Goal: Task Accomplishment & Management: Contribute content

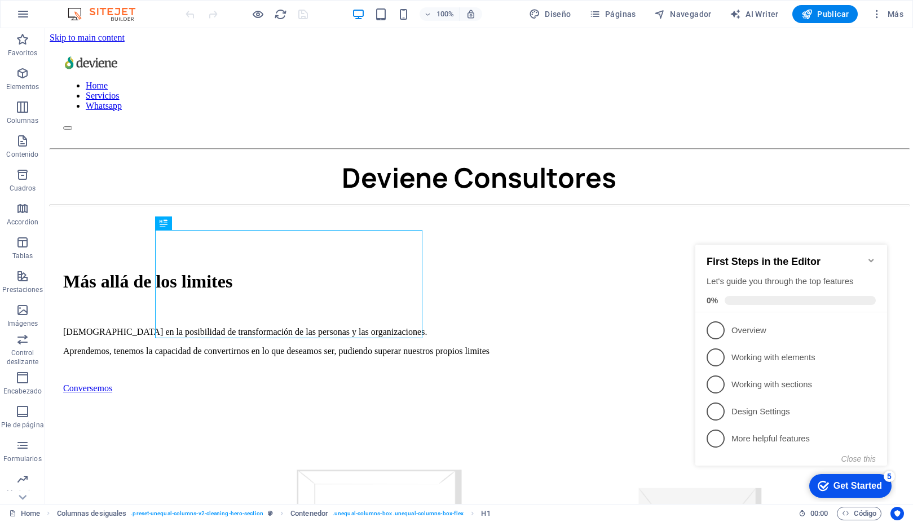
click at [871, 256] on icon "Minimize checklist" at bounding box center [870, 260] width 9 height 9
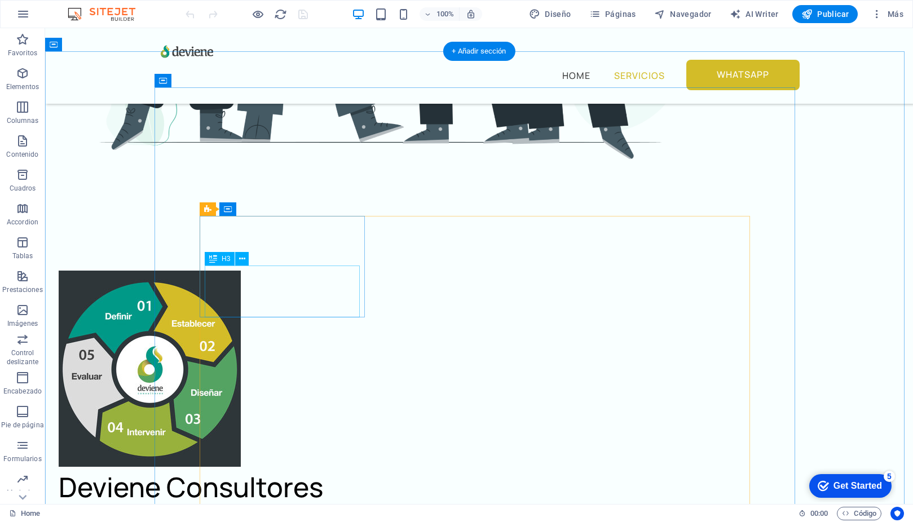
scroll to position [896, 0]
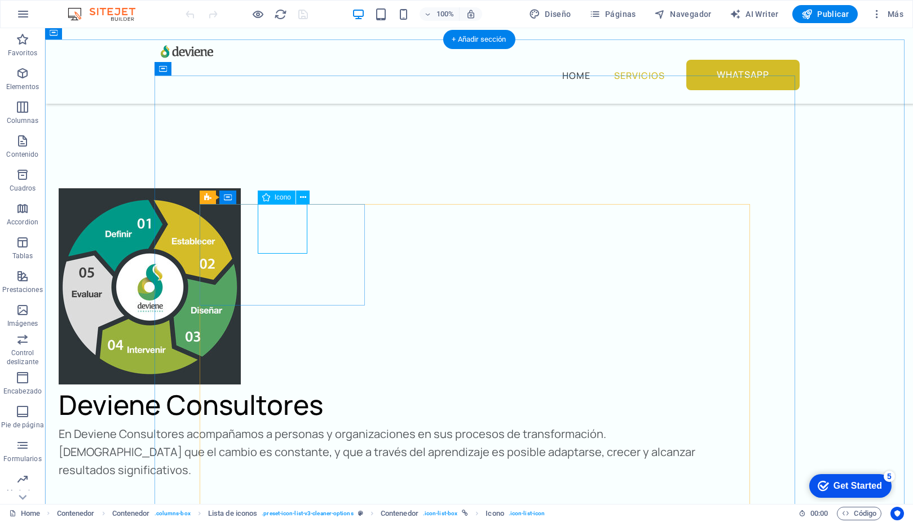
select select "xMidYMid"
select select "px"
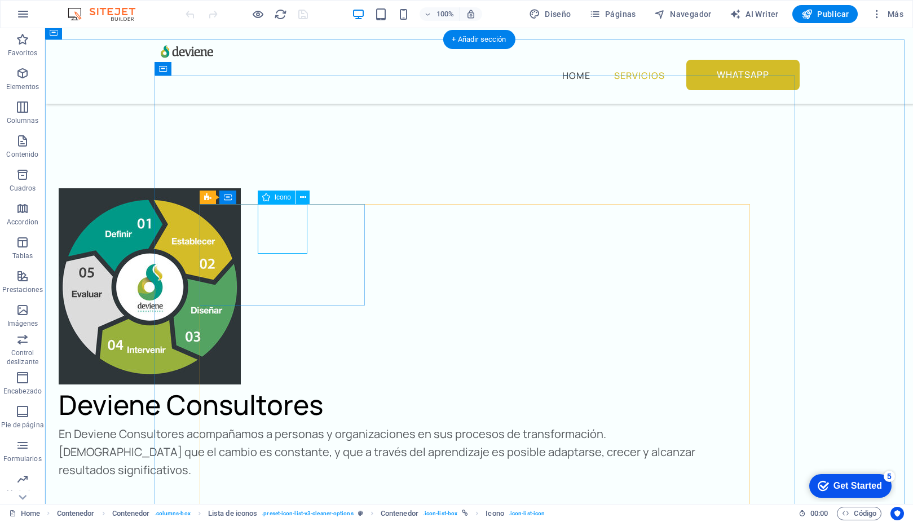
select select "px"
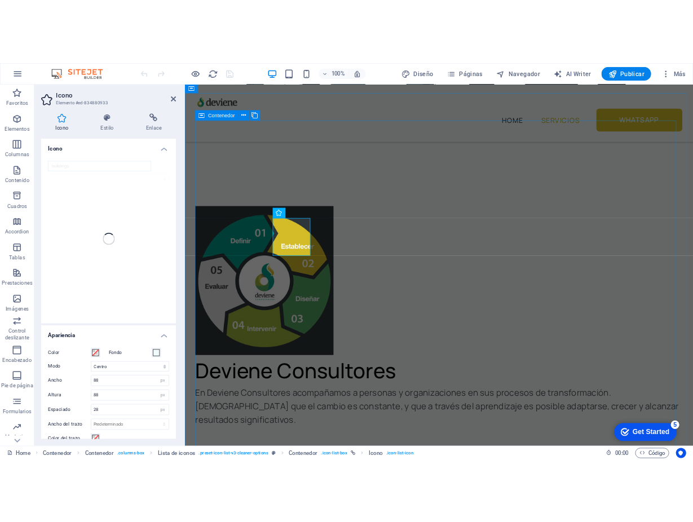
scroll to position [893, 0]
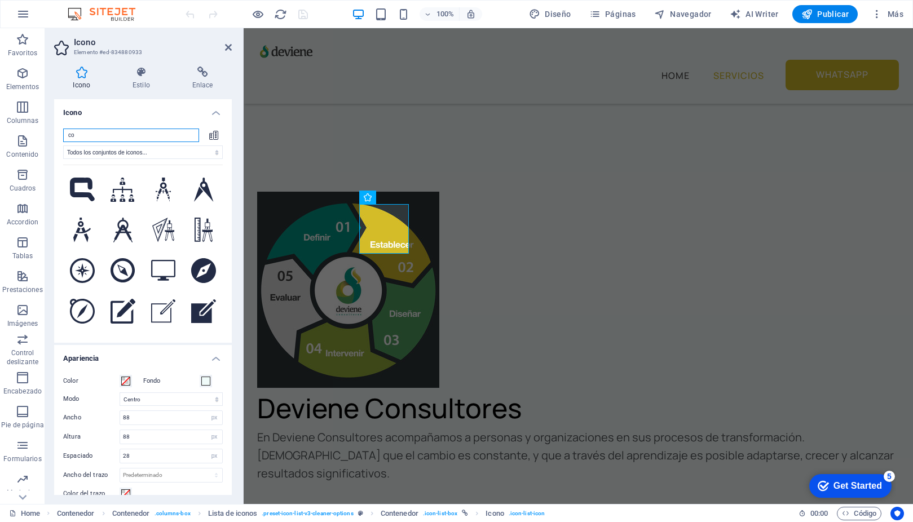
type input "c"
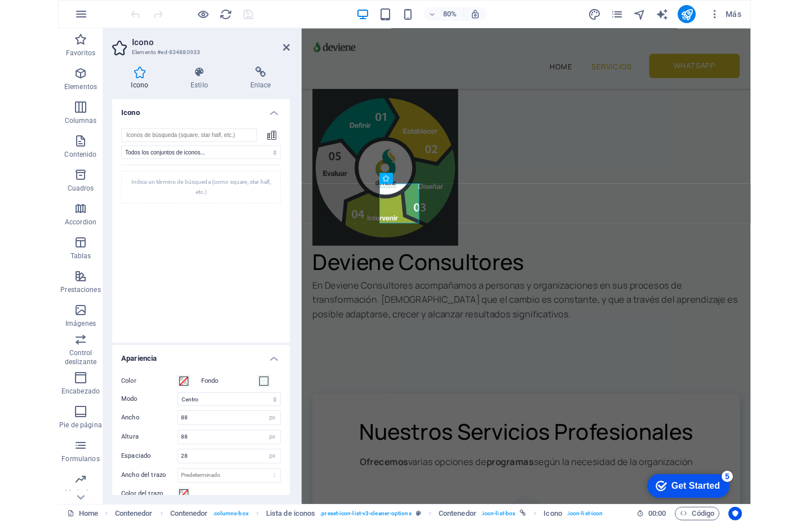
scroll to position [858, 0]
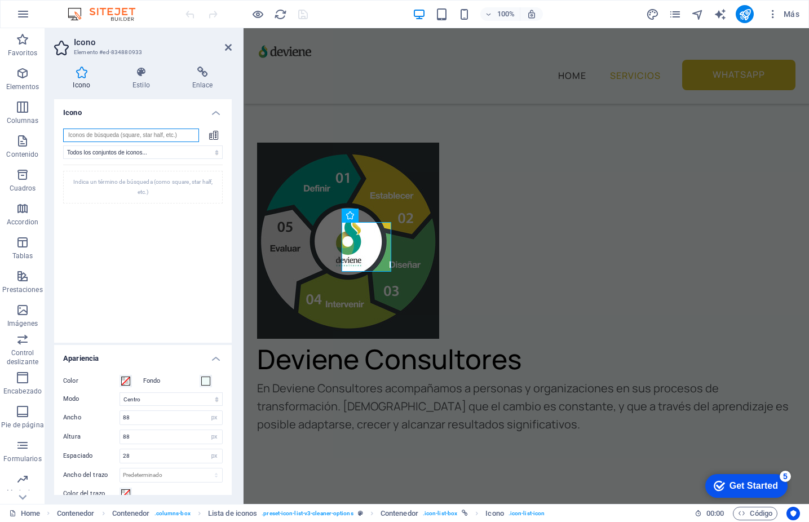
click at [141, 139] on input "search" at bounding box center [131, 136] width 136 height 14
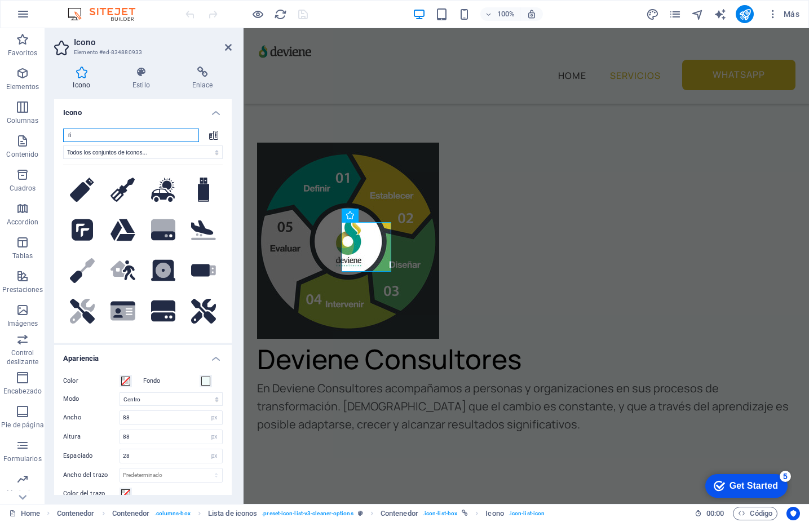
type input "r"
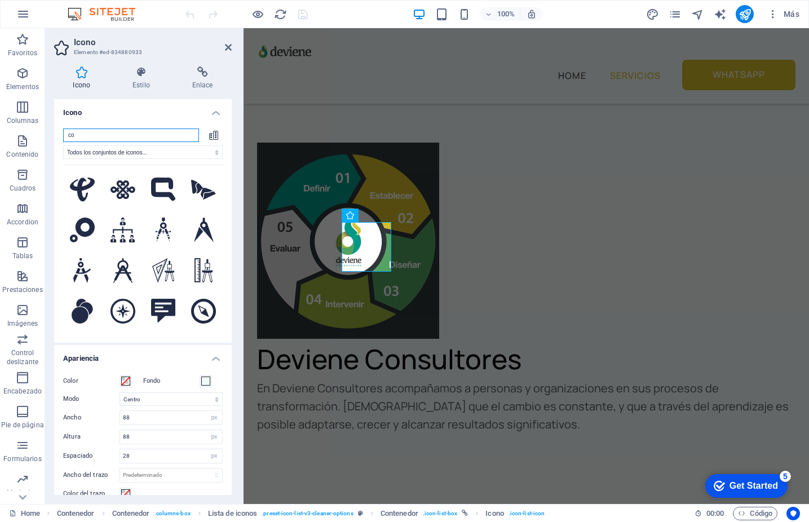
type input "c"
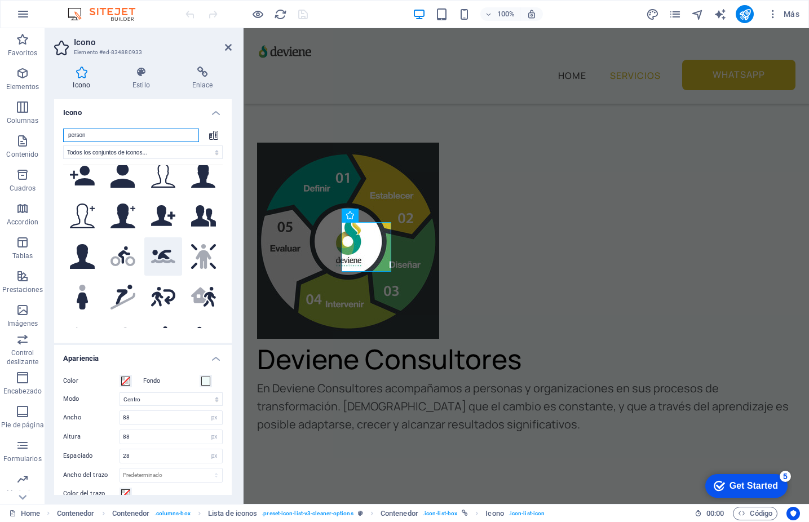
scroll to position [0, 0]
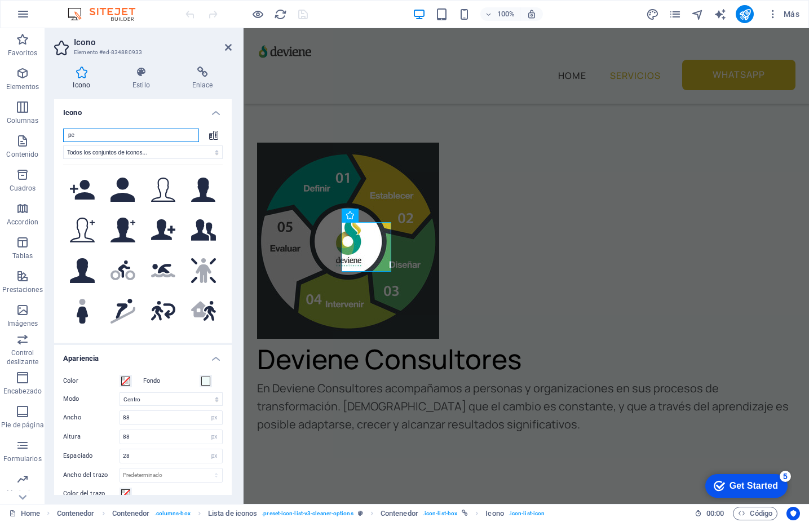
type input "p"
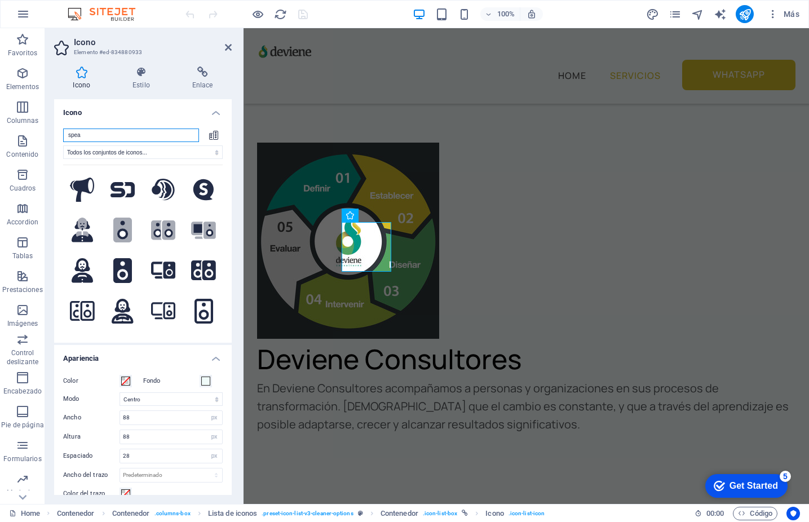
type input "spe"
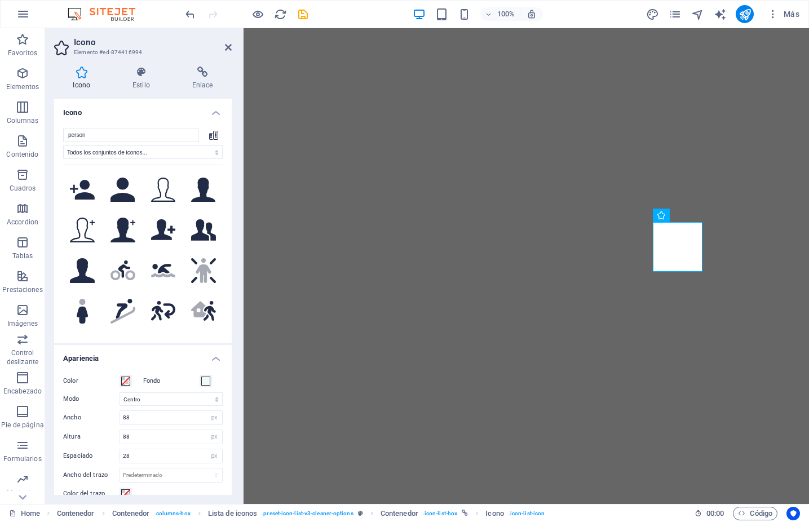
select select "xMidYMid"
select select "px"
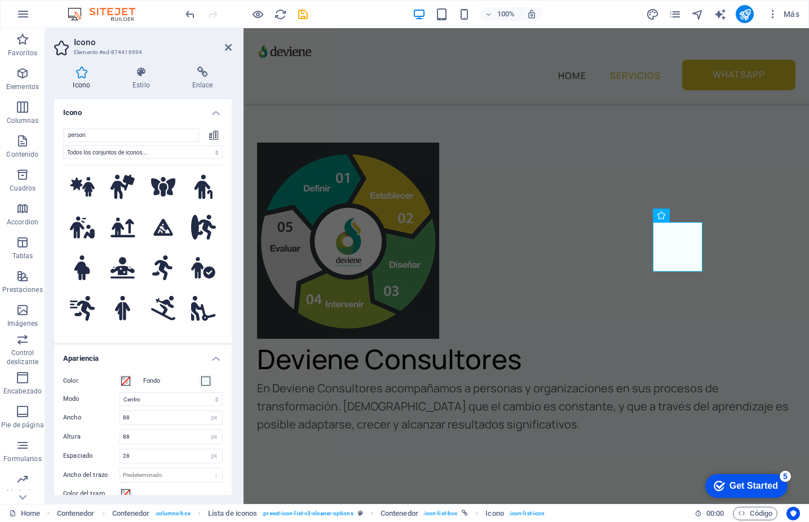
scroll to position [952, 0]
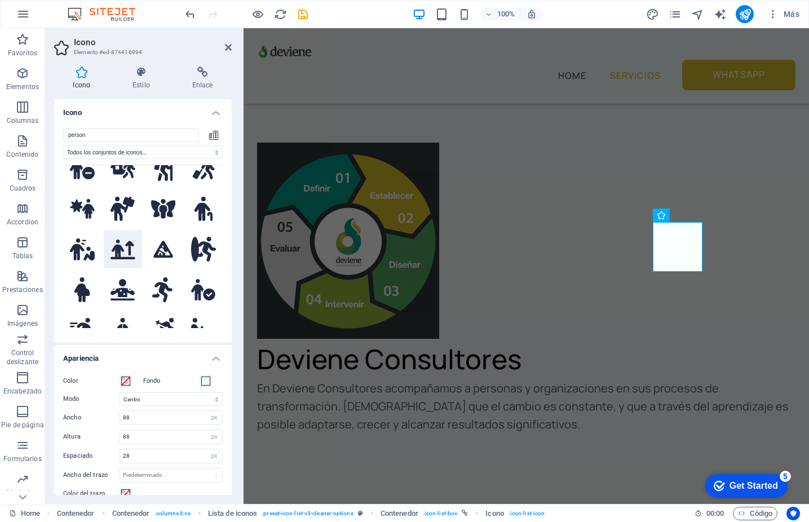
type input "person"
click at [112, 240] on icon at bounding box center [122, 250] width 25 height 20
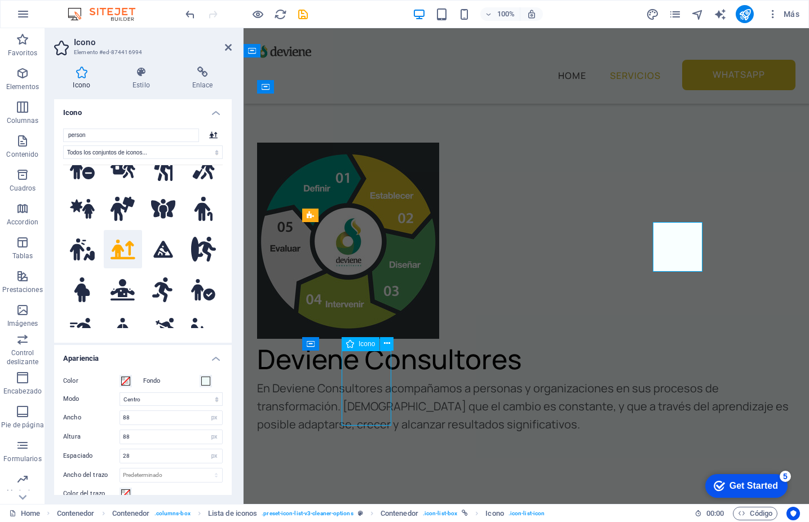
scroll to position [896, 0]
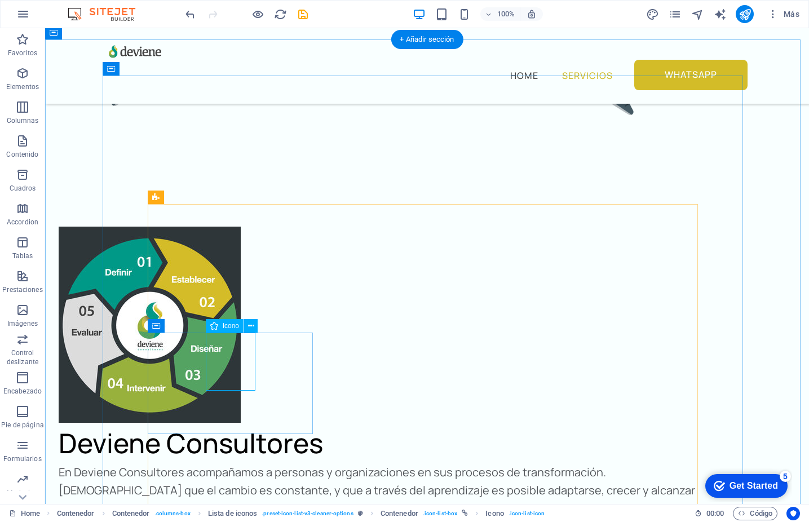
select select "xMidYMid"
select select "px"
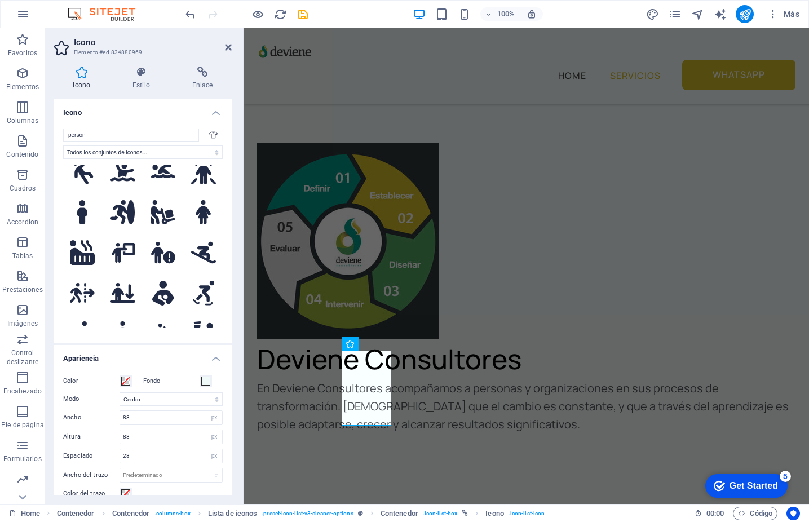
scroll to position [1296, 0]
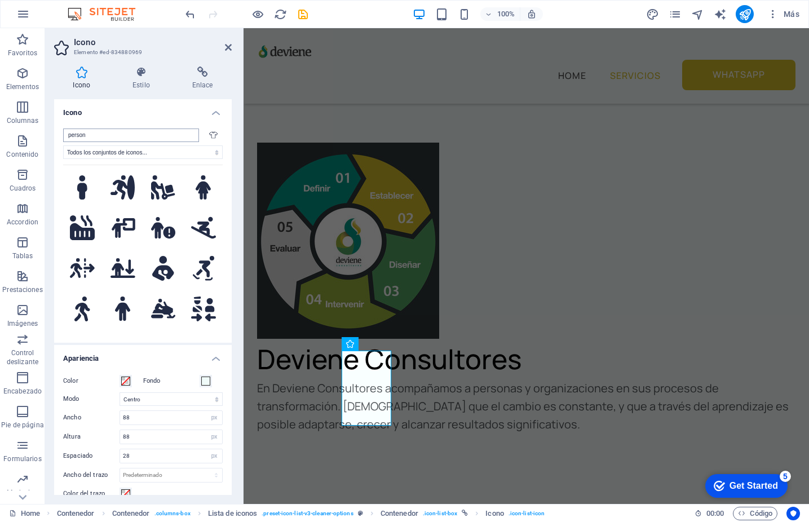
click at [115, 130] on input "person" at bounding box center [131, 136] width 136 height 14
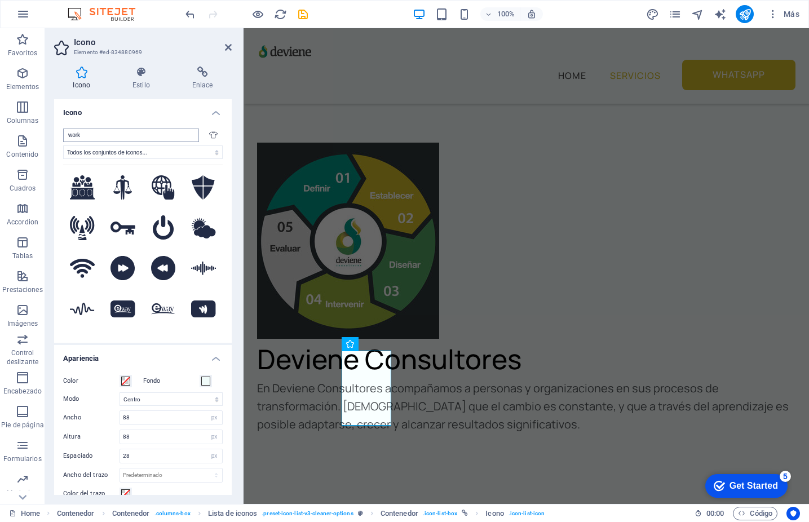
scroll to position [155, 0]
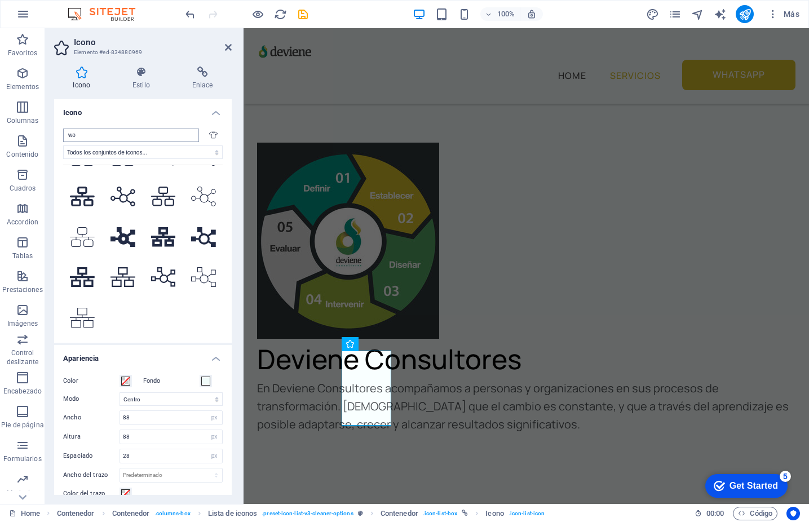
type input "w"
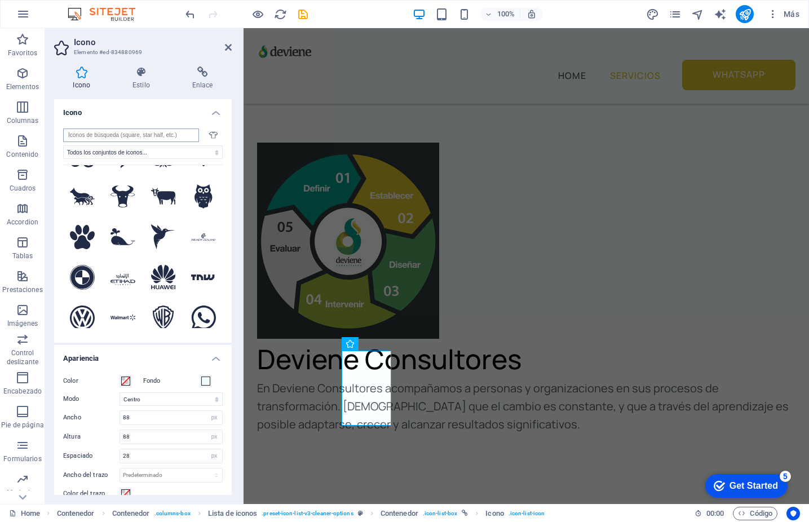
scroll to position [0, 0]
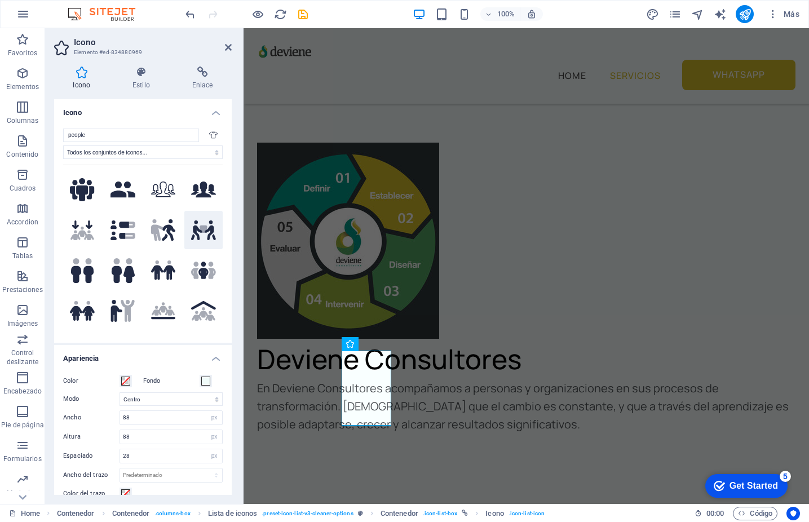
type input "people"
click at [199, 236] on icon ".fa-secondary{opacity:.4}" at bounding box center [203, 230] width 25 height 20
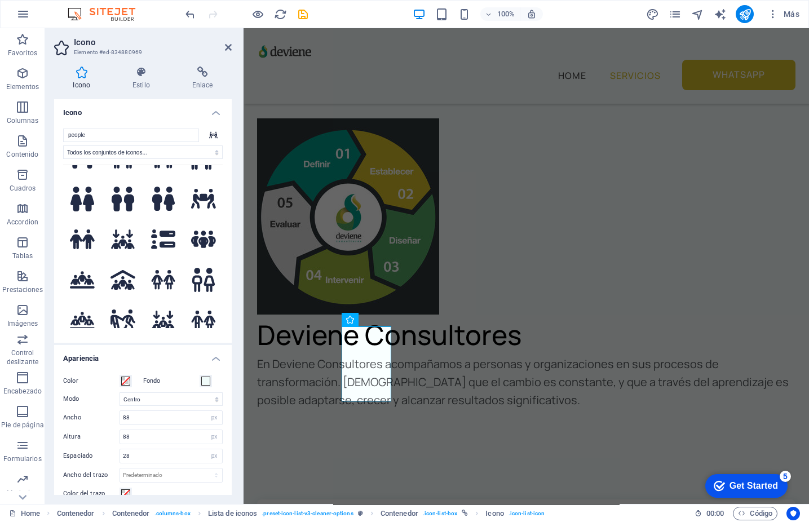
scroll to position [234, 0]
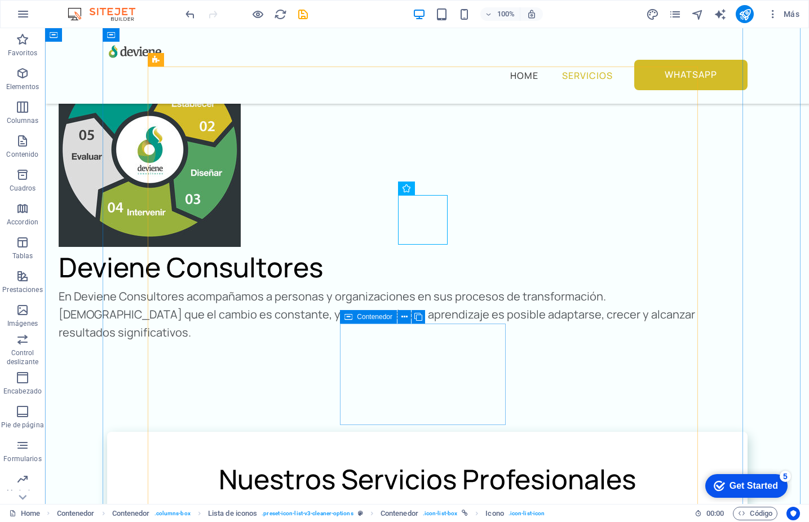
scroll to position [1034, 0]
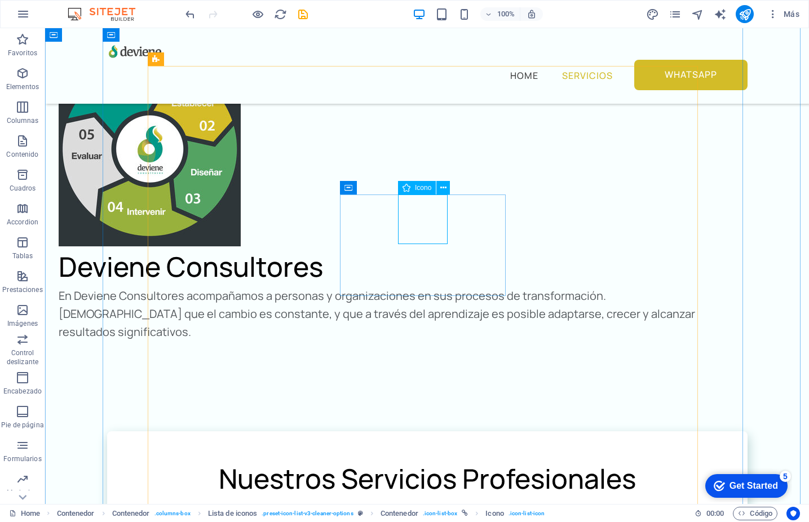
select select "xMidYMid"
select select "px"
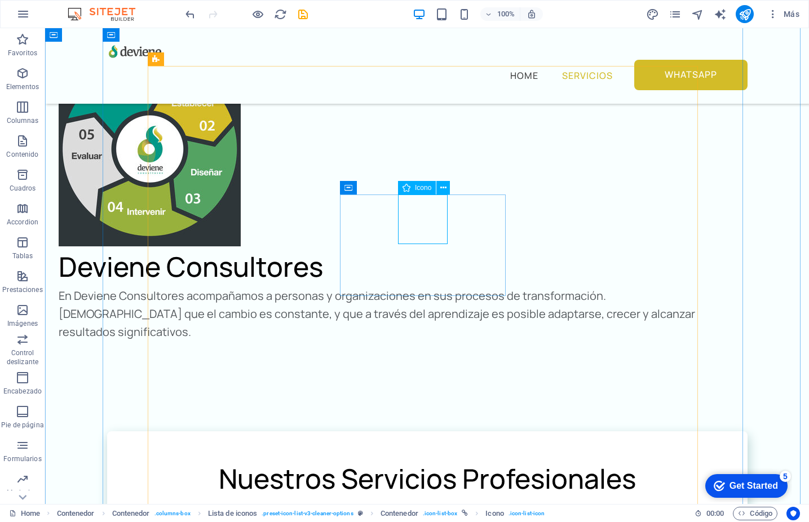
select select "px"
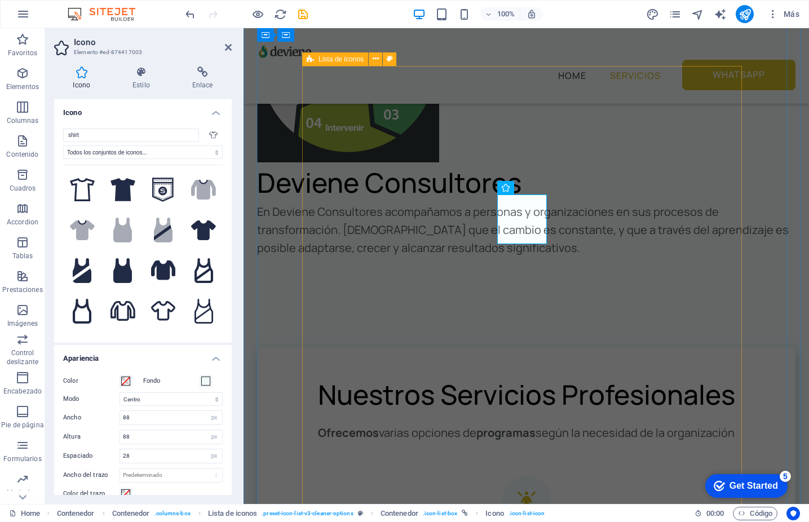
scroll to position [1014, 0]
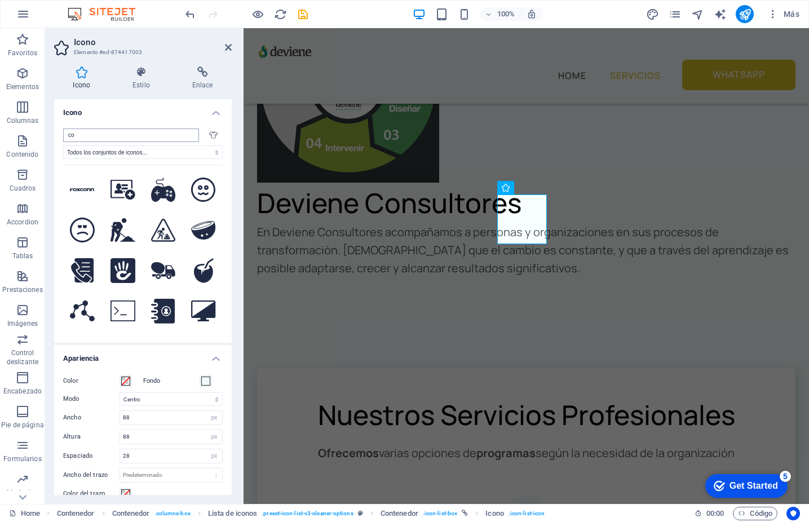
type input "c"
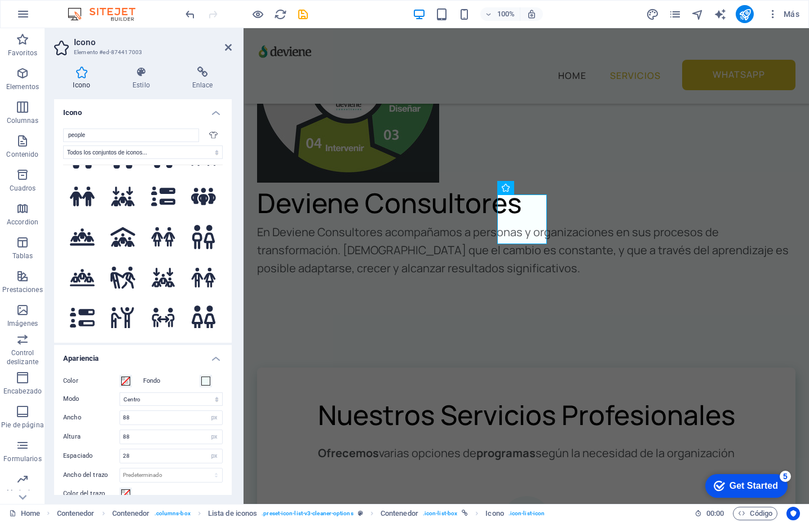
scroll to position [277, 0]
type input "people"
click at [119, 237] on button at bounding box center [123, 237] width 38 height 38
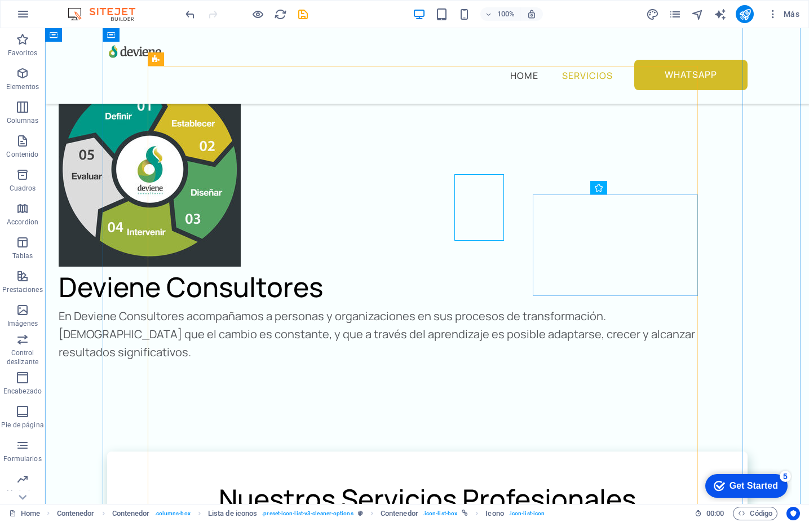
scroll to position [1034, 0]
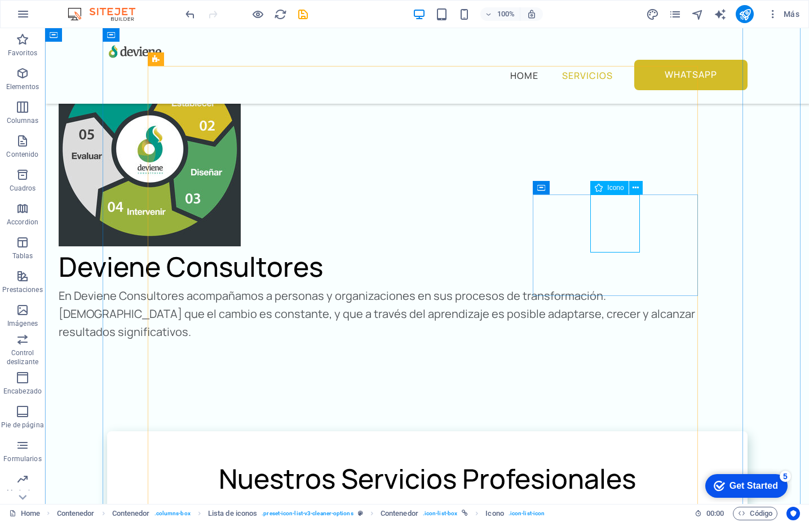
select select "xMidYMid"
select select "px"
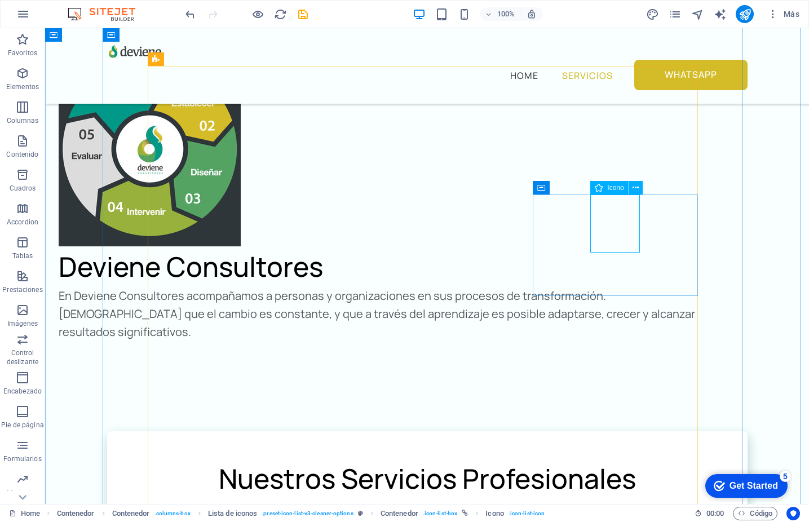
select select "px"
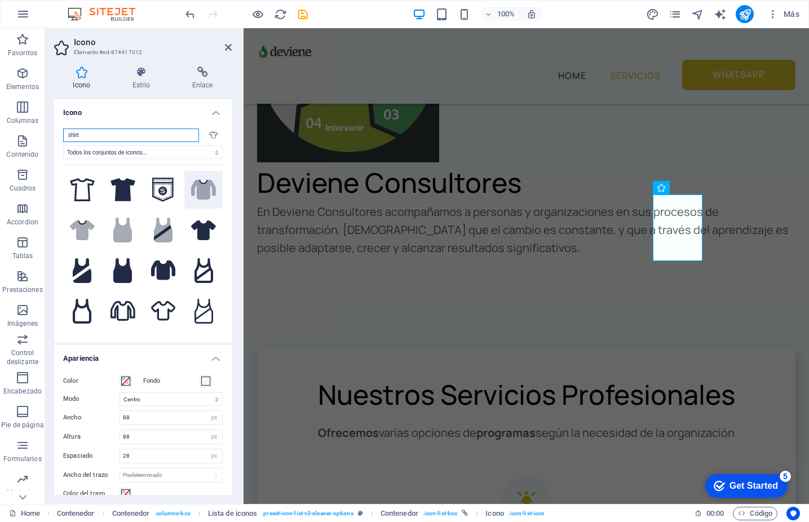
scroll to position [1014, 0]
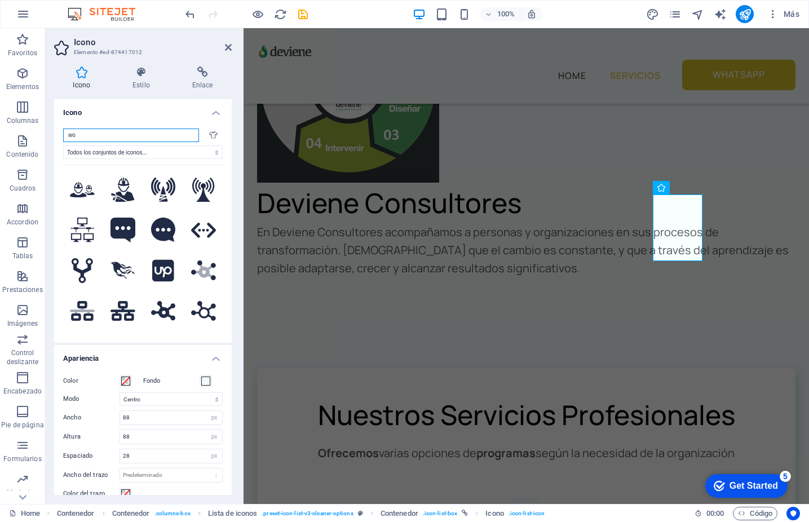
type input "w"
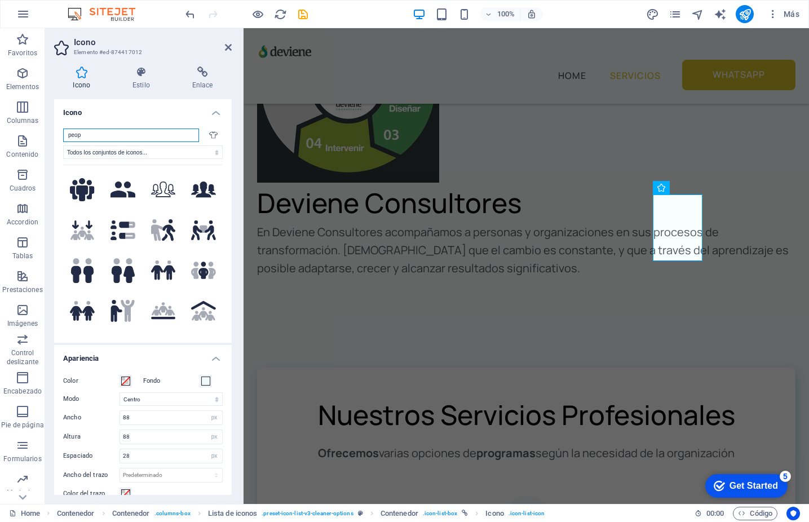
scroll to position [0, 0]
type input "peop"
click at [168, 224] on icon at bounding box center [169, 230] width 14 height 22
click at [82, 223] on icon ".fa-secondary{opacity:.4}" at bounding box center [82, 230] width 25 height 20
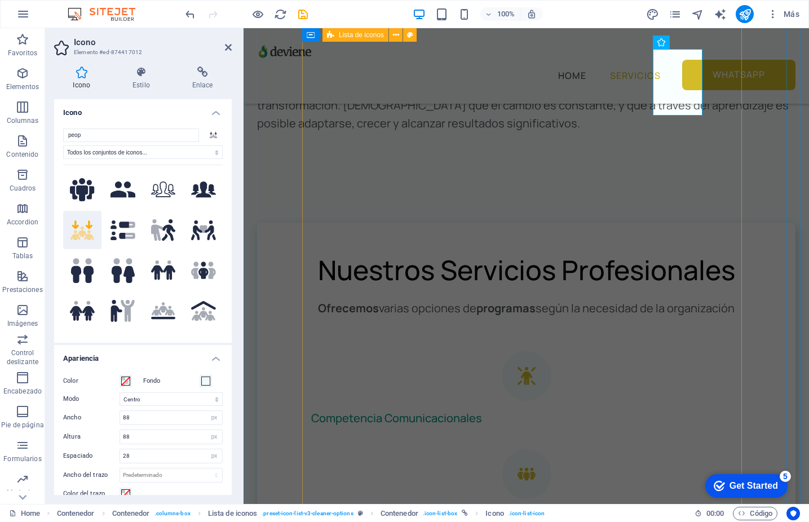
scroll to position [1160, 0]
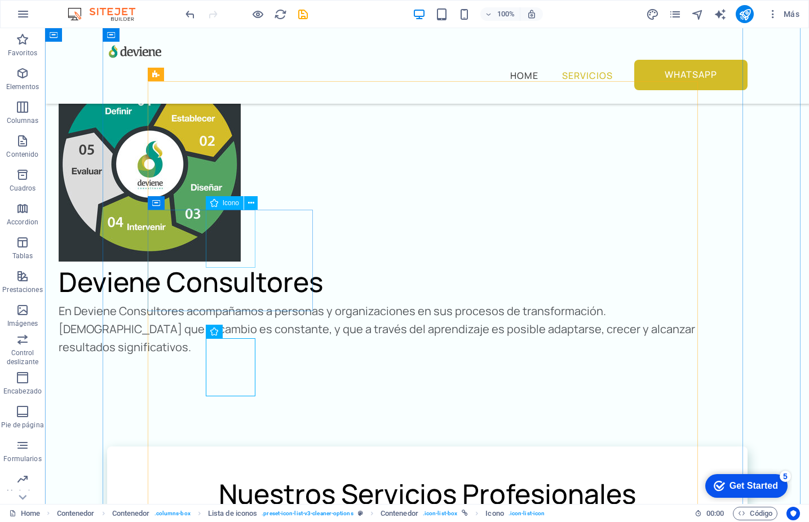
scroll to position [1019, 0]
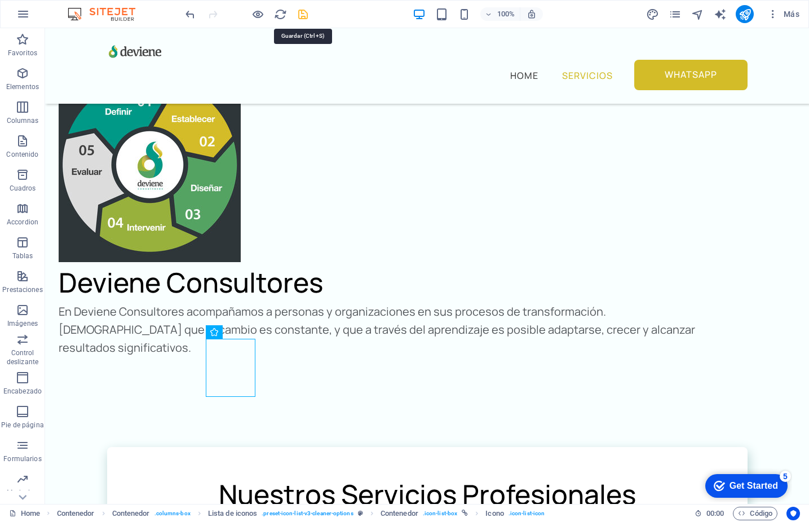
click at [301, 14] on icon "save" at bounding box center [302, 14] width 13 height 13
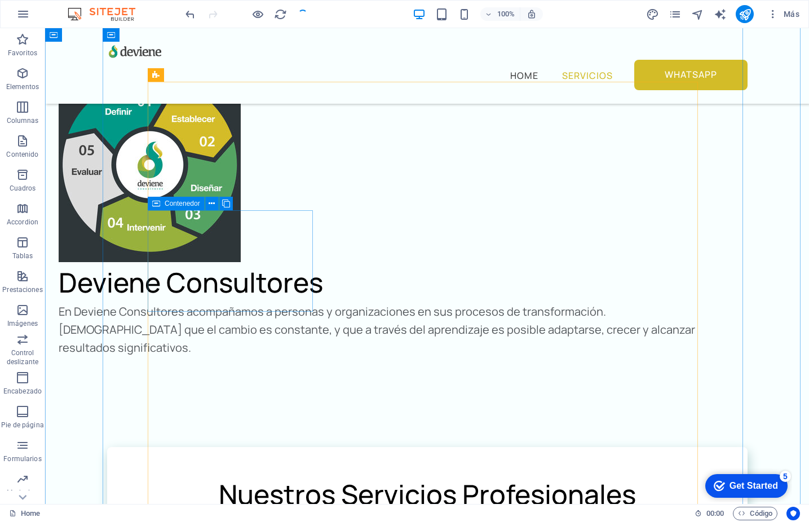
scroll to position [1090, 0]
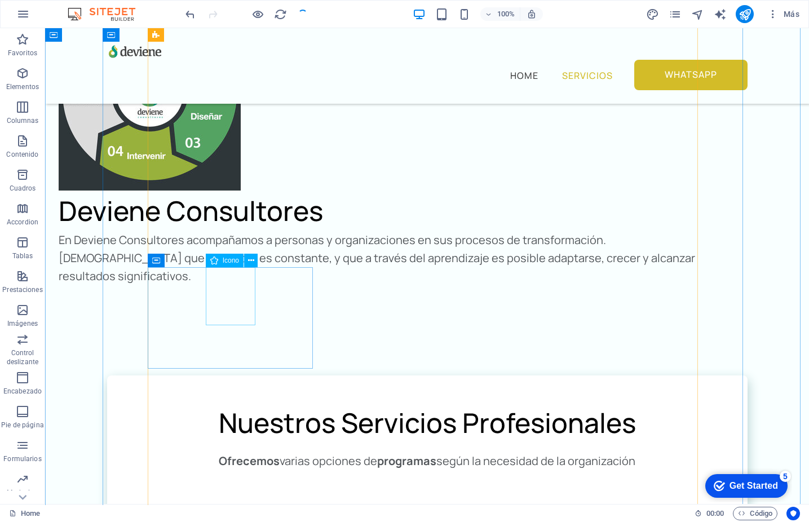
select select "xMidYMid"
select select "px"
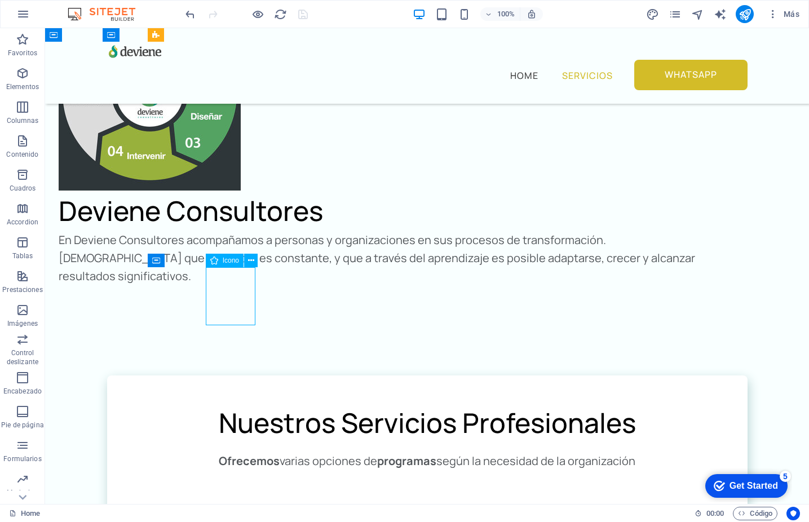
select select "px"
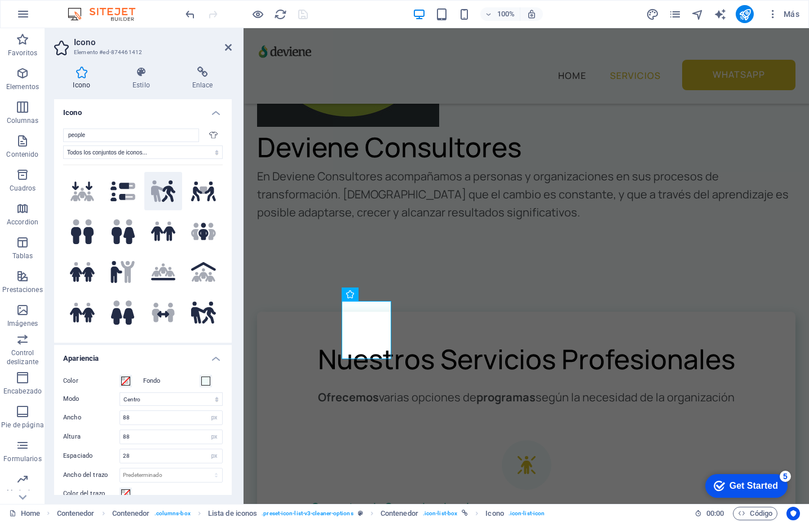
scroll to position [39, 0]
type input "people"
click at [115, 268] on icon at bounding box center [115, 271] width 11 height 22
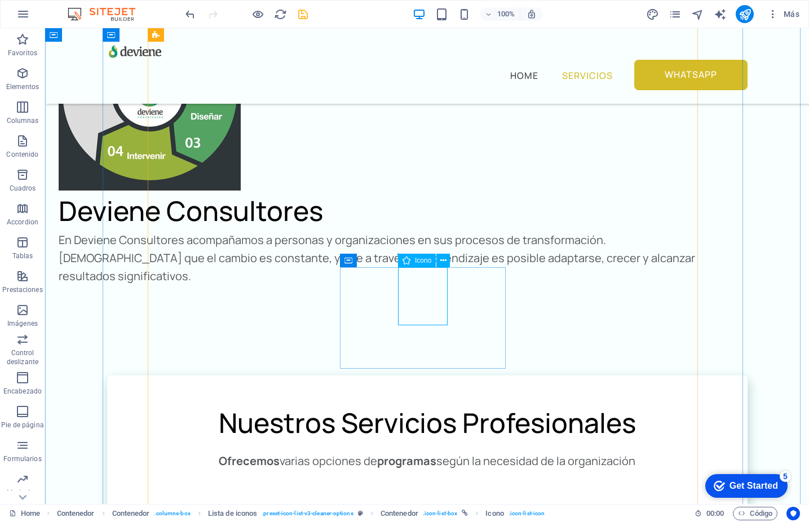
select select "xMidYMid"
select select "px"
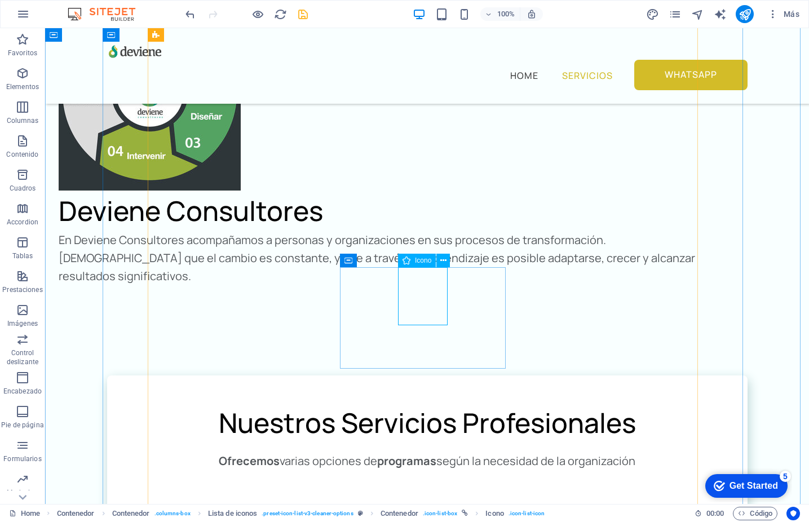
select select "px"
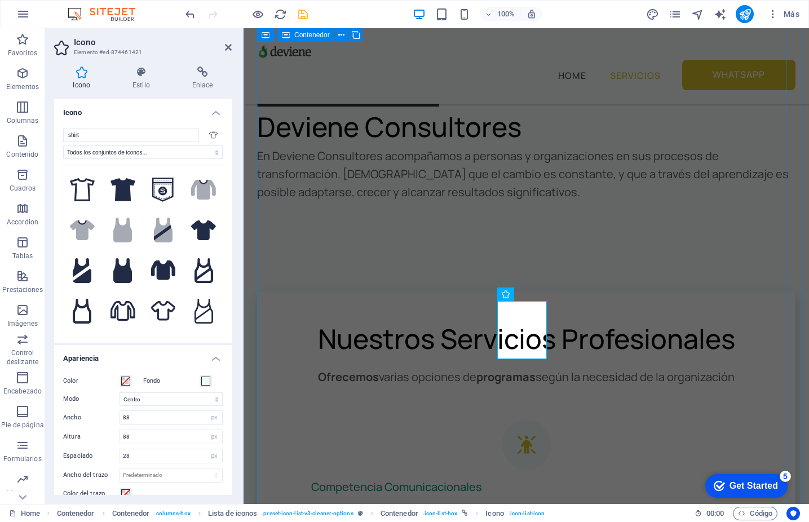
scroll to position [1070, 0]
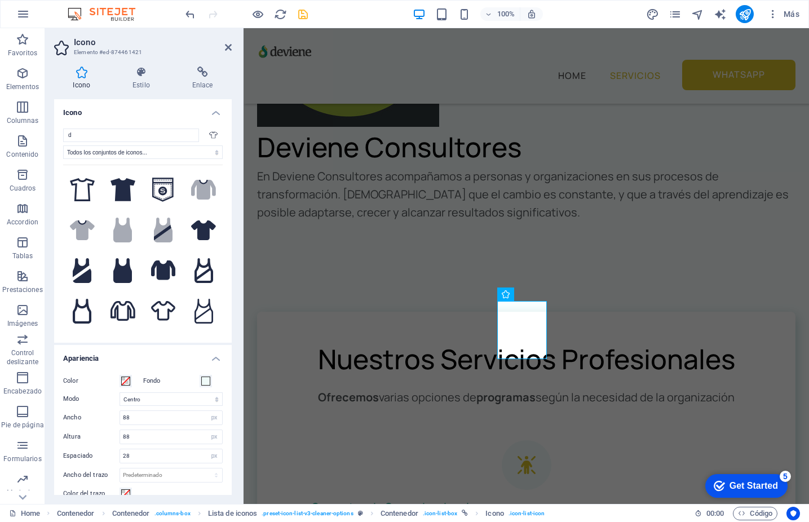
type input "de"
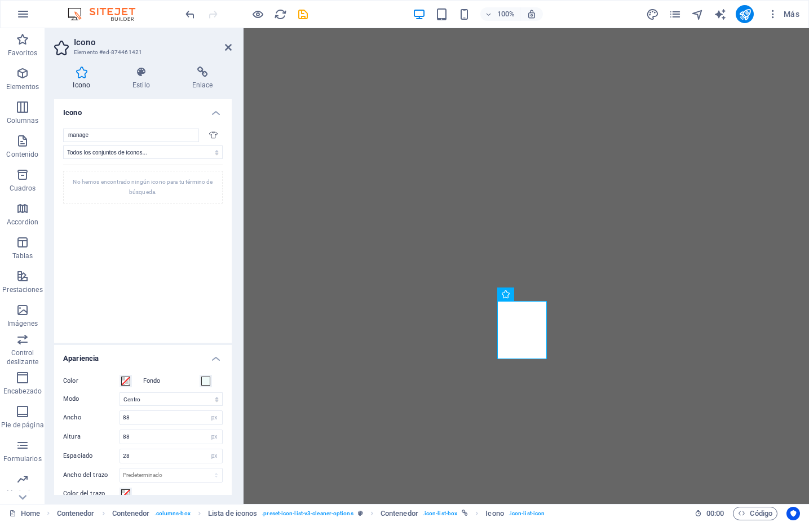
select select "xMidYMid"
select select "px"
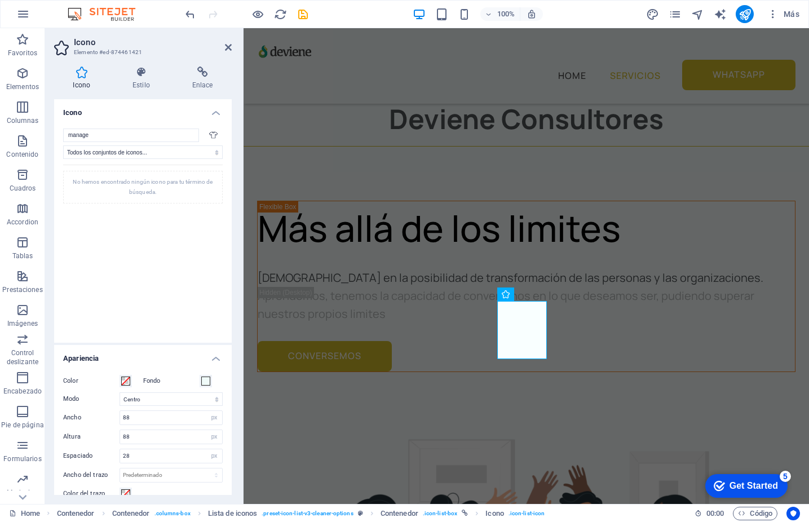
scroll to position [1070, 0]
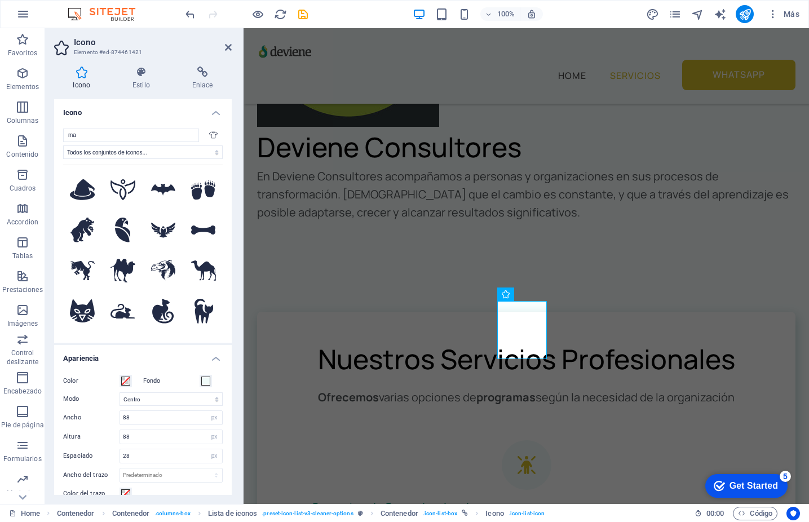
type input "m"
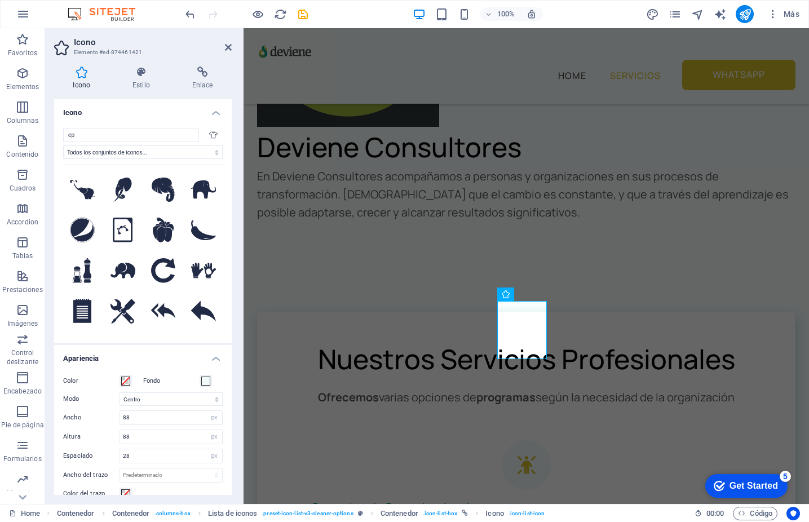
type input "e"
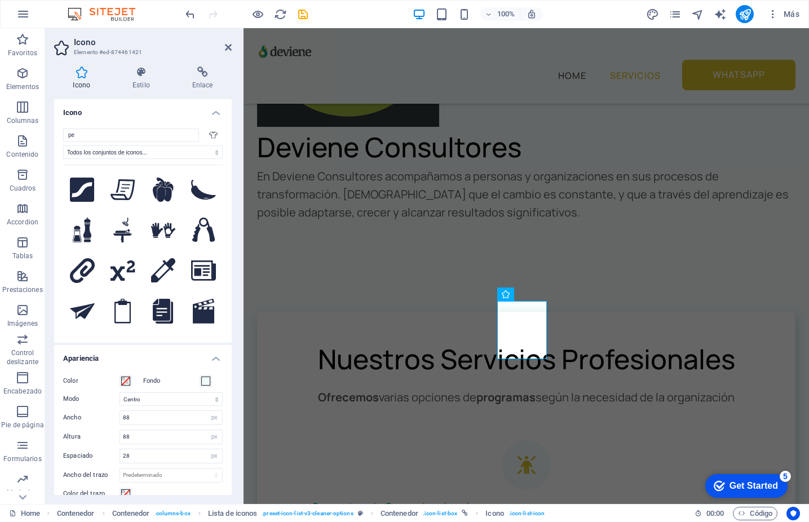
type input "p"
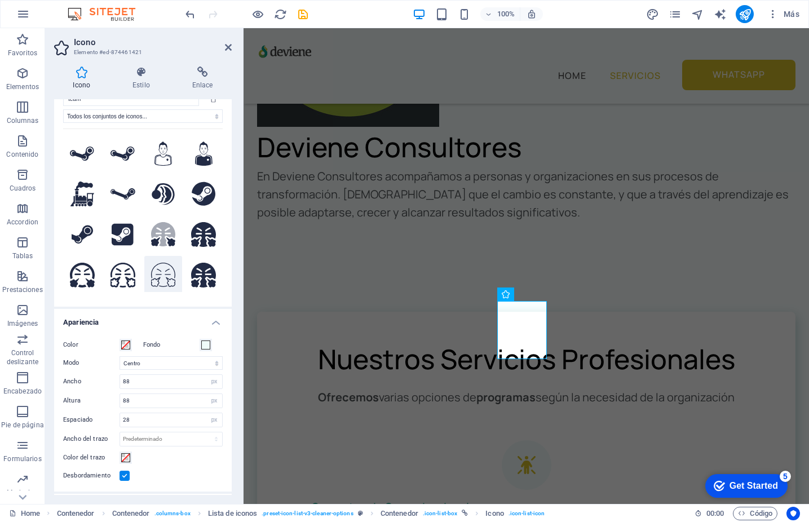
scroll to position [0, 0]
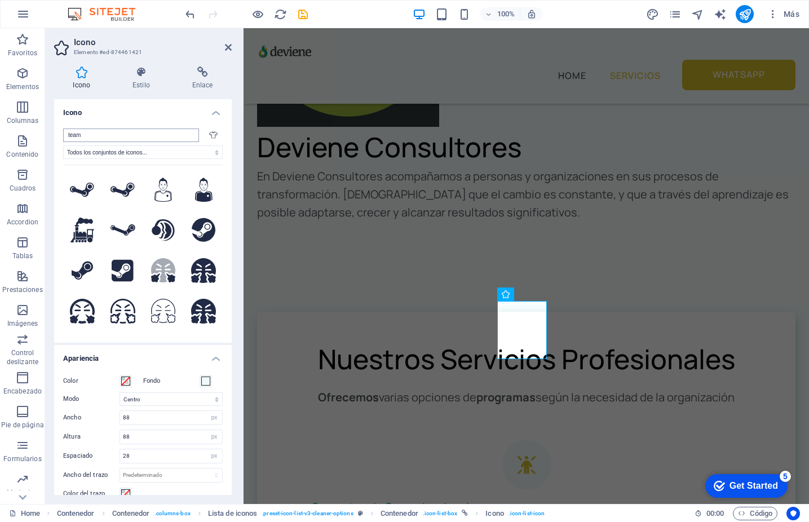
click at [116, 136] on input "team" at bounding box center [131, 136] width 136 height 14
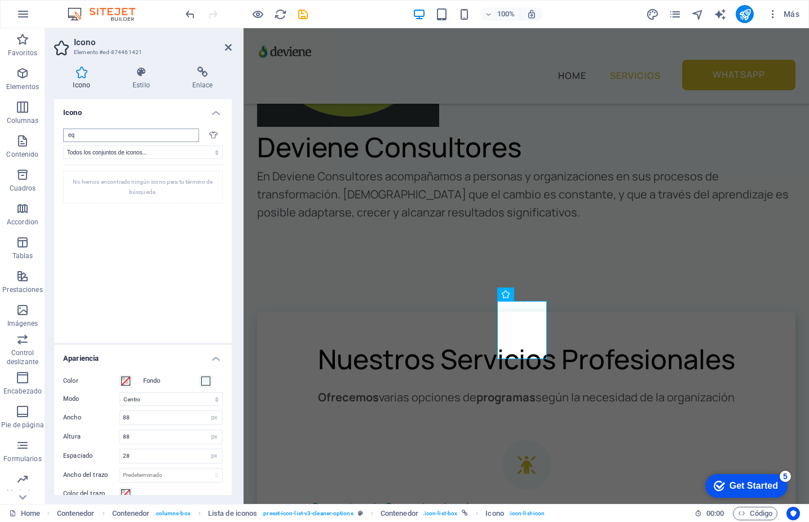
type input "e"
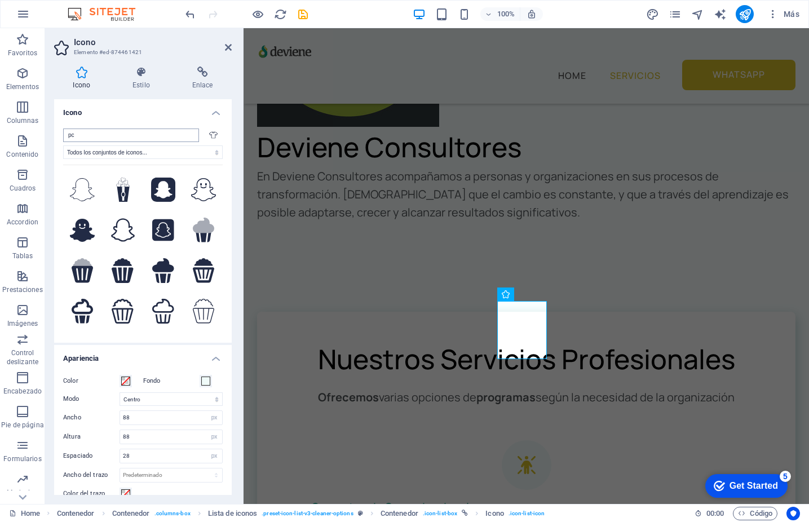
type input "p"
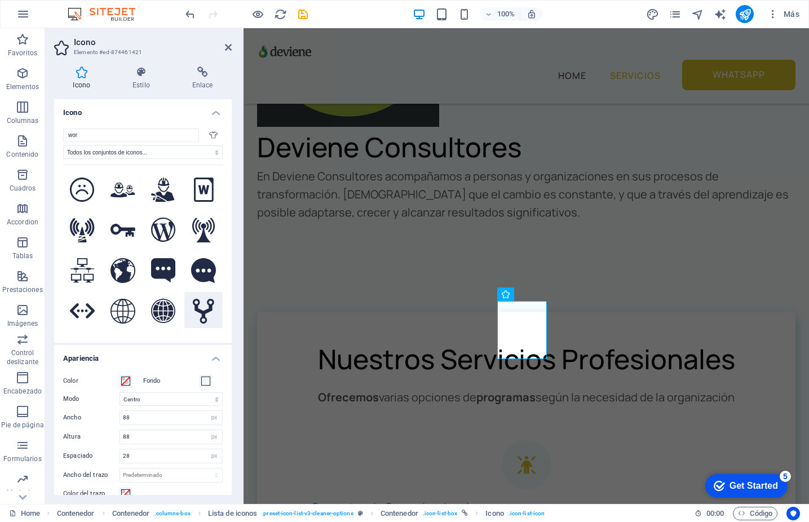
type input "wor"
click at [197, 314] on icon at bounding box center [203, 311] width 21 height 25
click at [299, 13] on icon "save" at bounding box center [302, 14] width 13 height 13
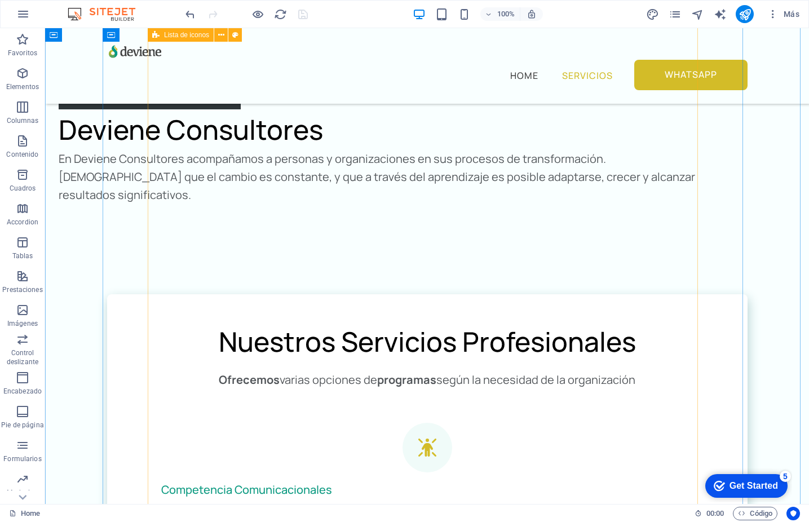
scroll to position [1170, 0]
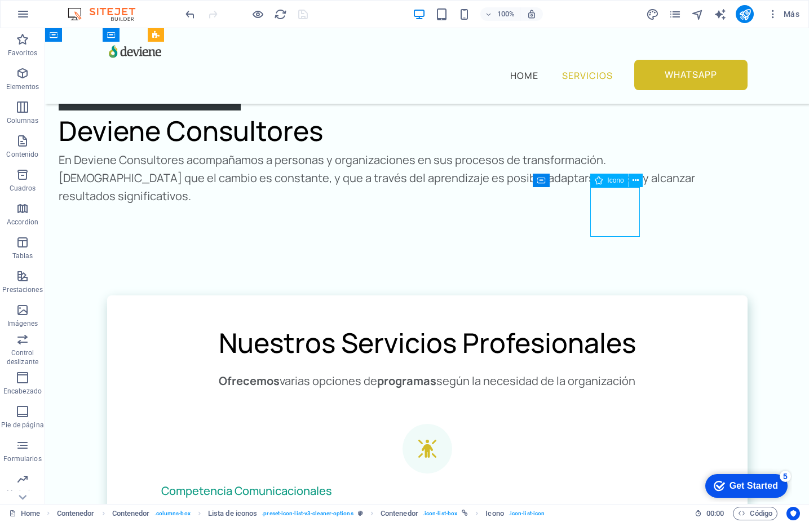
select select "xMidYMid"
select select "px"
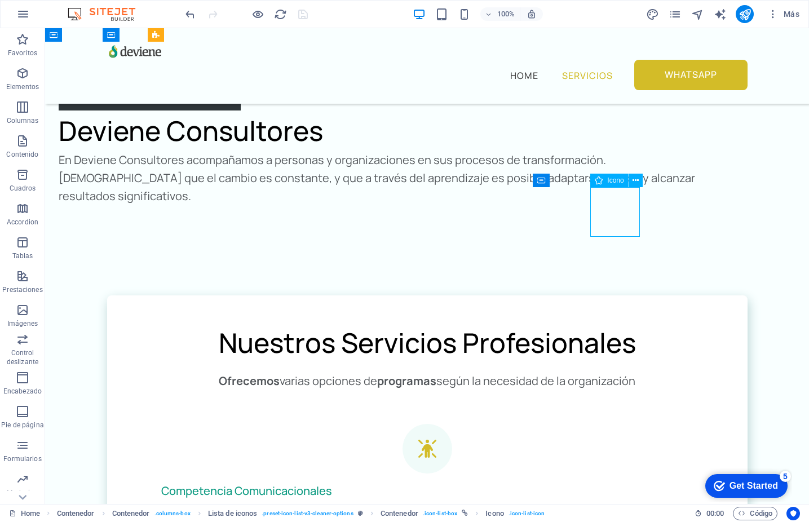
select select "px"
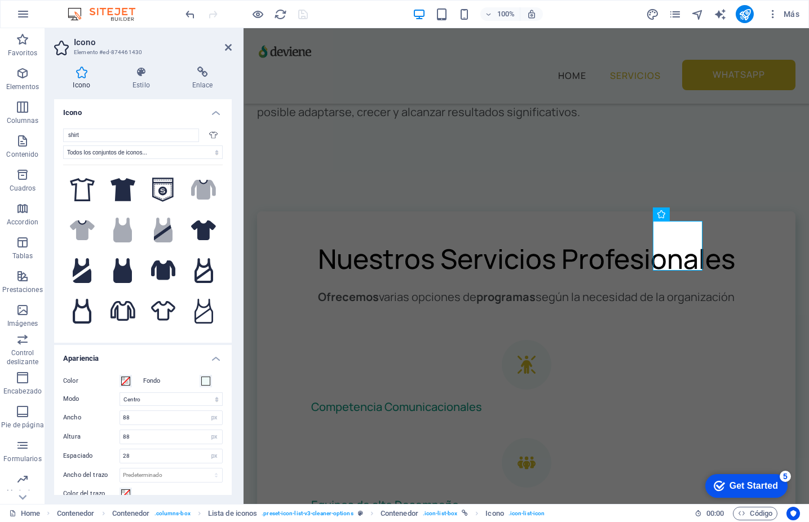
scroll to position [1150, 0]
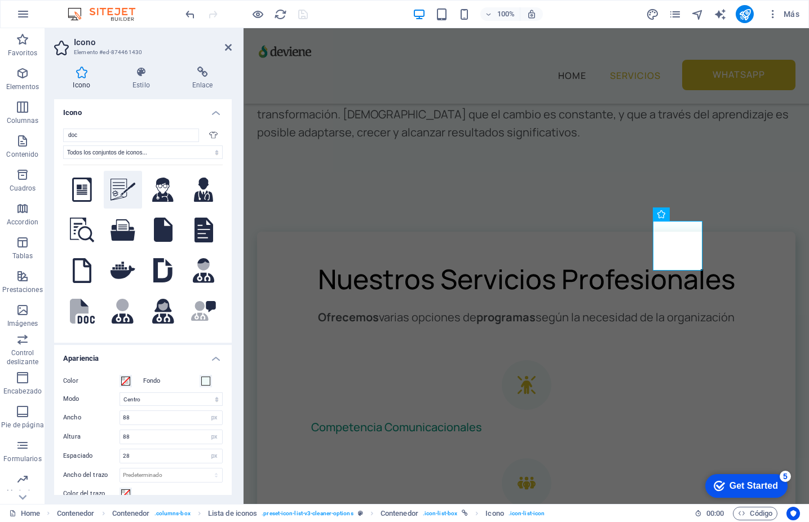
type input "doc"
click at [118, 189] on icon at bounding box center [122, 189] width 25 height 21
click at [83, 231] on icon at bounding box center [82, 230] width 24 height 25
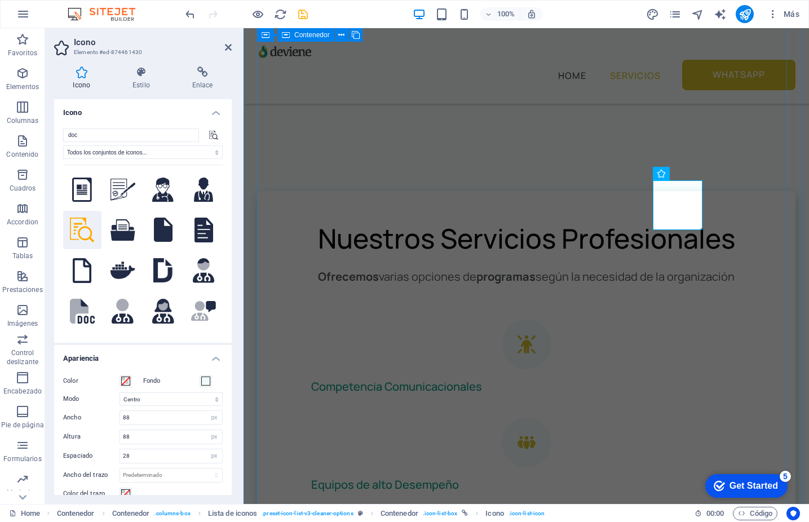
scroll to position [1200, 0]
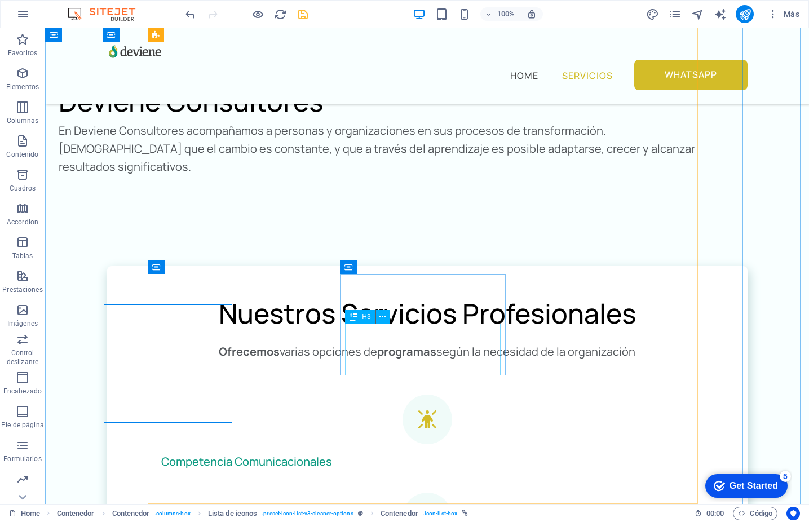
scroll to position [1212, 0]
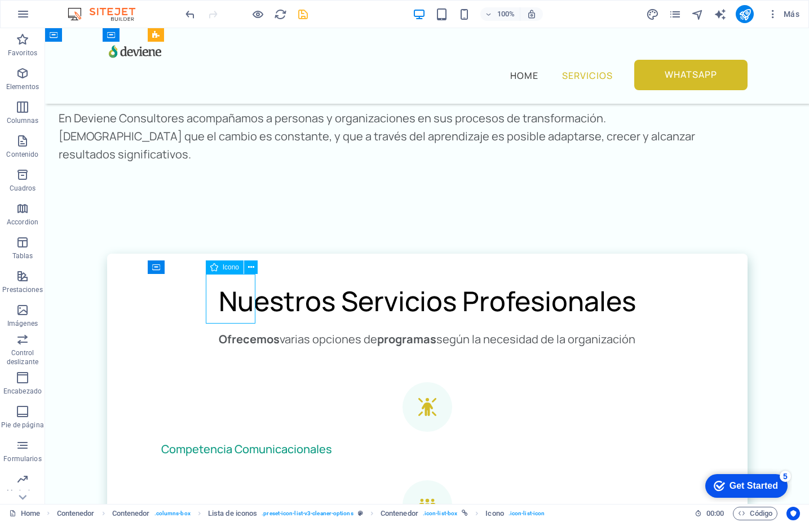
select select "xMidYMid"
select select "px"
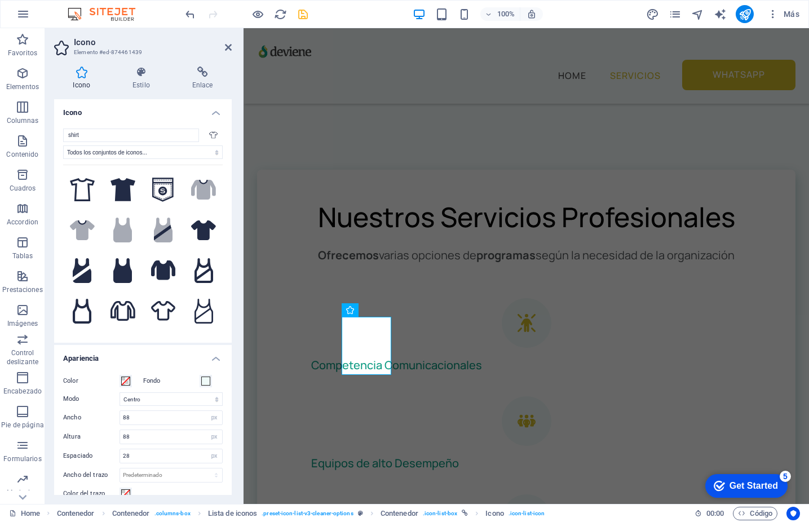
scroll to position [1200, 0]
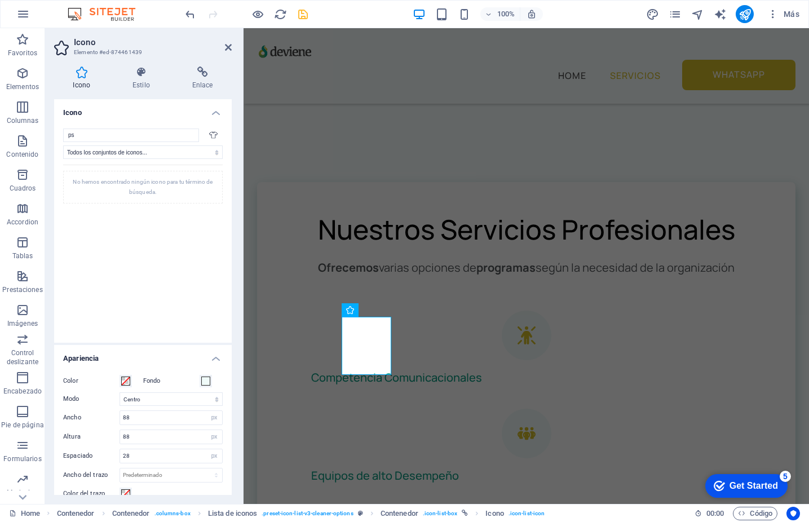
type input "p"
type input "i"
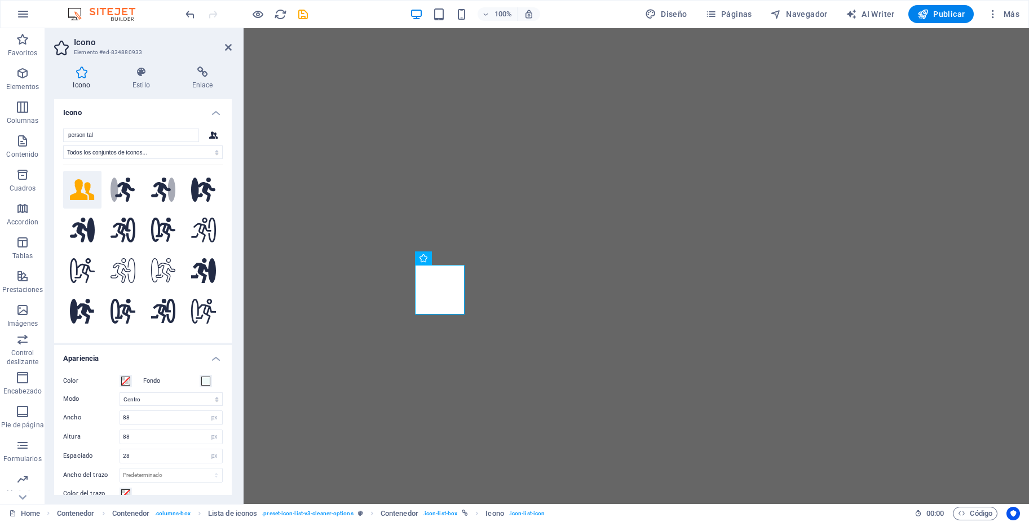
select select "xMidYMid"
select select "px"
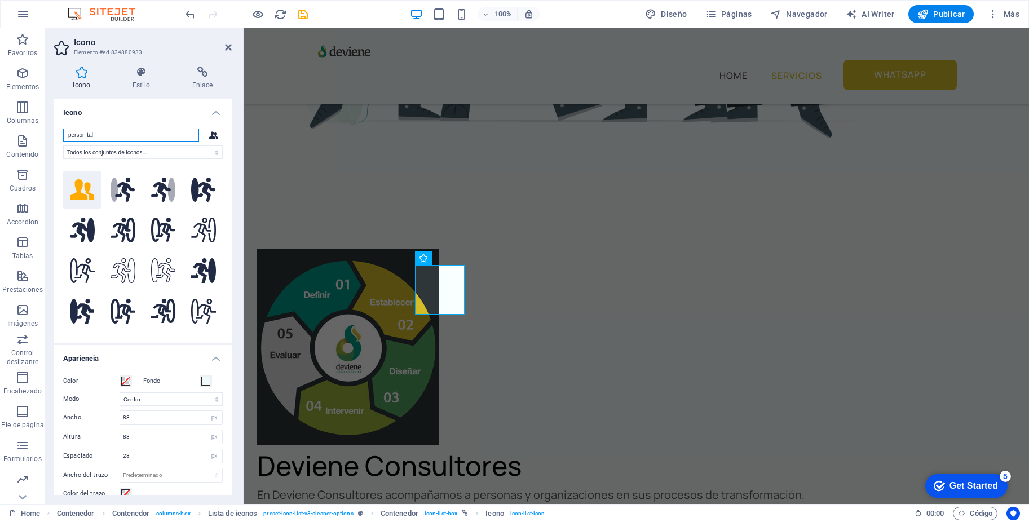
click at [122, 140] on input "person tal" at bounding box center [131, 136] width 136 height 14
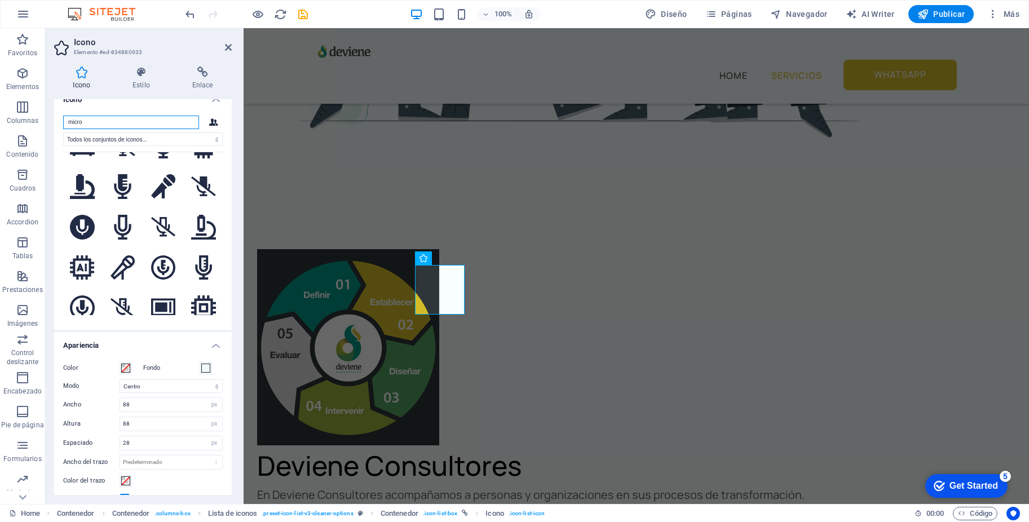
scroll to position [716, 0]
click at [131, 121] on input "micro" at bounding box center [131, 123] width 136 height 14
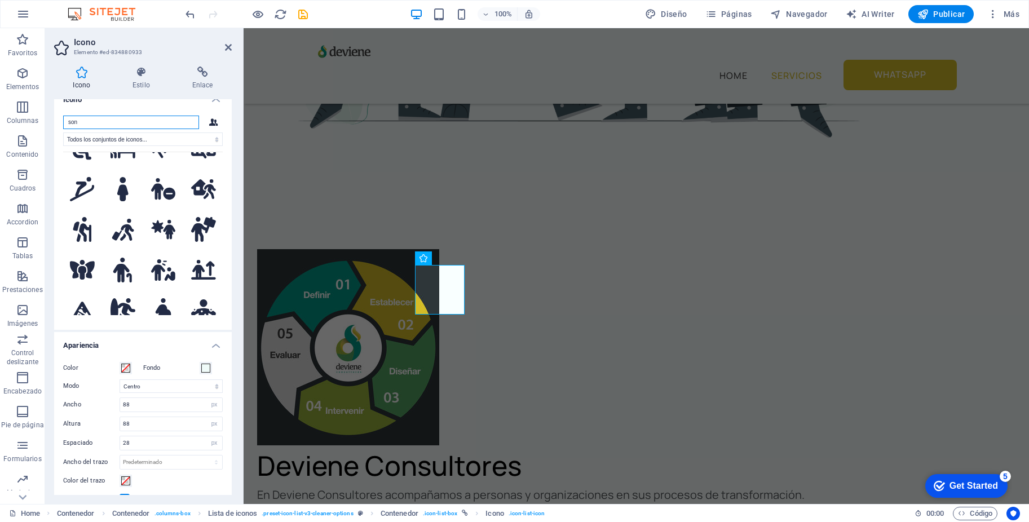
scroll to position [959, 0]
type input "son"
click at [163, 259] on icon at bounding box center [163, 270] width 25 height 22
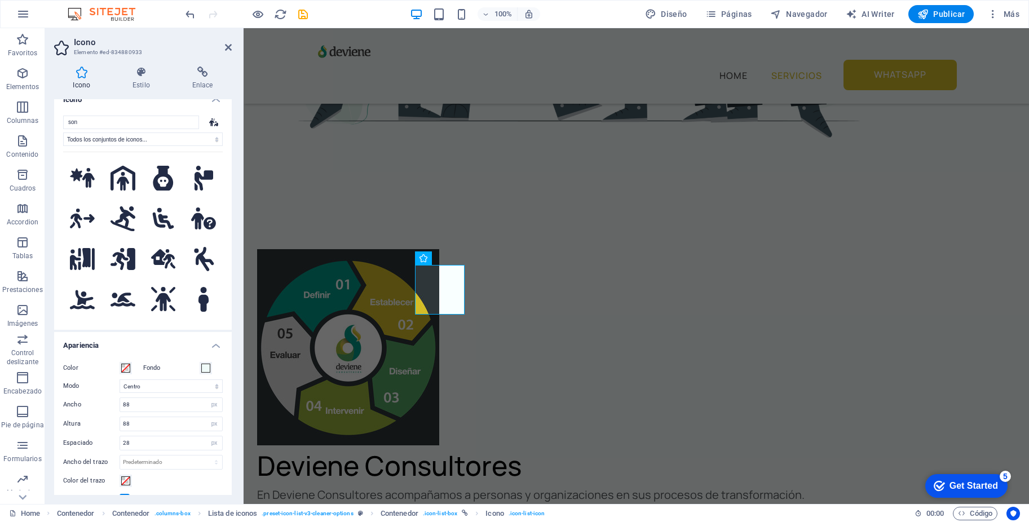
scroll to position [1224, 0]
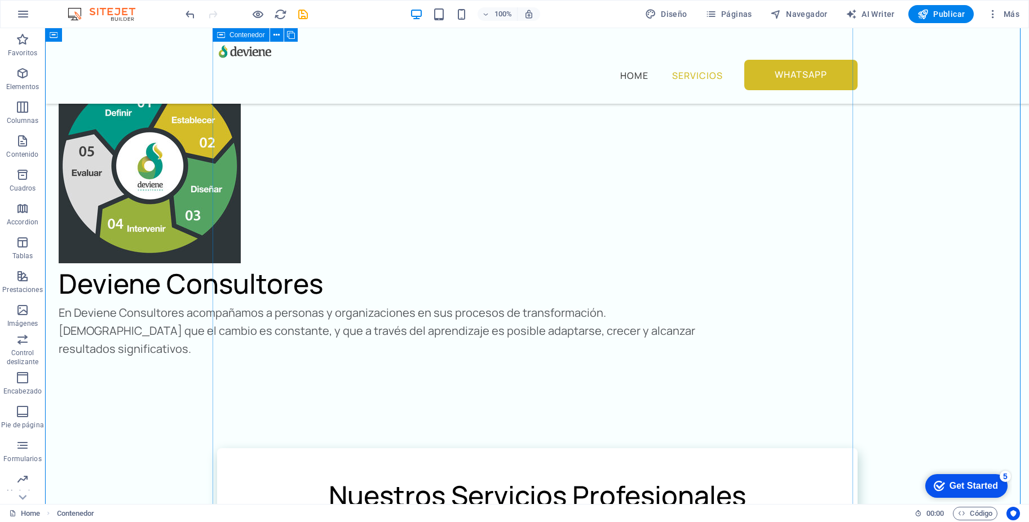
scroll to position [1013, 0]
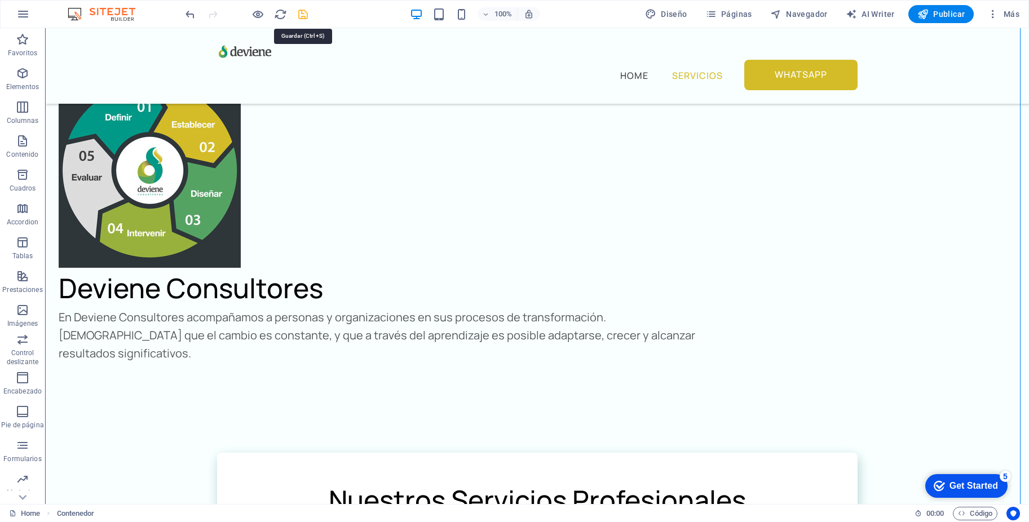
click at [304, 16] on icon "save" at bounding box center [302, 14] width 13 height 13
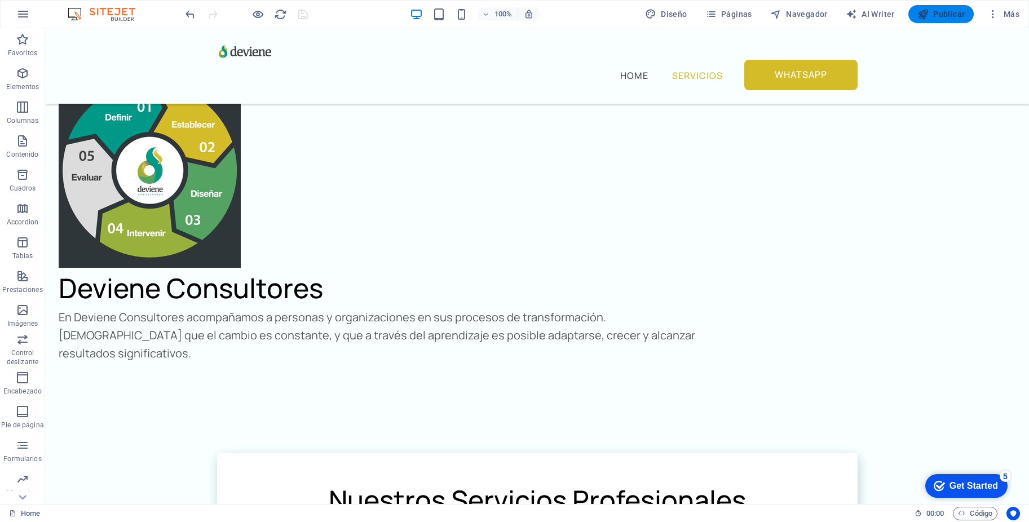
click at [930, 11] on span "Publicar" at bounding box center [941, 13] width 48 height 11
